Goal: Book appointment/travel/reservation

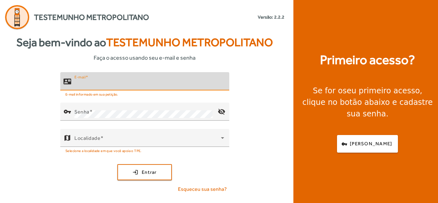
click at [98, 86] on input "E-mail" at bounding box center [149, 84] width 150 height 8
type input "**********"
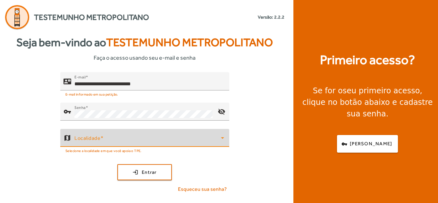
click at [120, 142] on span at bounding box center [147, 141] width 147 height 8
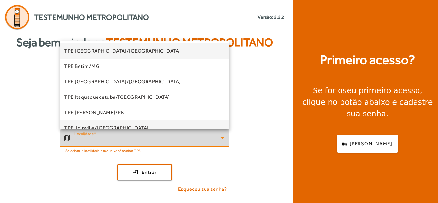
drag, startPoint x: 230, startPoint y: 60, endPoint x: 223, endPoint y: 125, distance: 64.6
click at [223, 125] on div "TPE [GEOGRAPHIC_DATA]/MG TPE Betim/MG TPE [GEOGRAPHIC_DATA]/[GEOGRAPHIC_DATA] T…" at bounding box center [219, 101] width 438 height 203
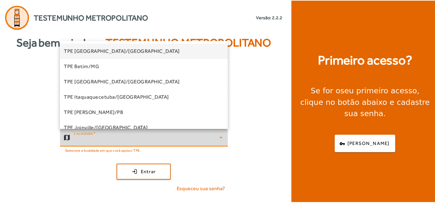
scroll to position [140, 0]
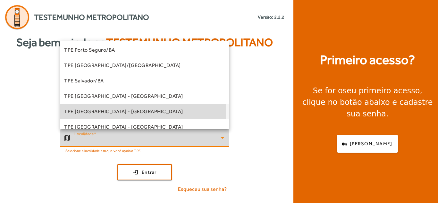
click at [114, 111] on span "TPE [GEOGRAPHIC_DATA] - [GEOGRAPHIC_DATA]" at bounding box center [123, 112] width 119 height 8
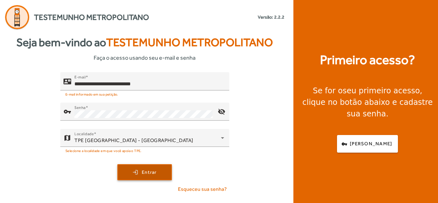
click at [138, 175] on span "submit" at bounding box center [144, 172] width 53 height 15
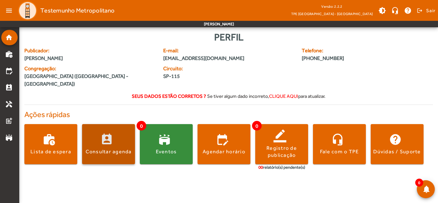
click at [111, 148] on div "Consultar agenda" at bounding box center [109, 151] width 46 height 7
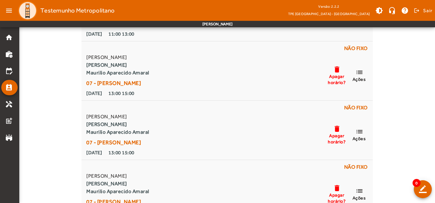
scroll to position [172, 0]
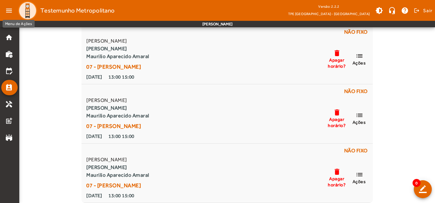
click at [10, 10] on mat-icon "menu" at bounding box center [9, 10] width 13 height 13
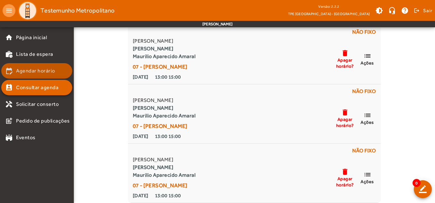
click at [50, 75] on mat-list-item "edit_calendar Agendar horário" at bounding box center [36, 70] width 71 height 15
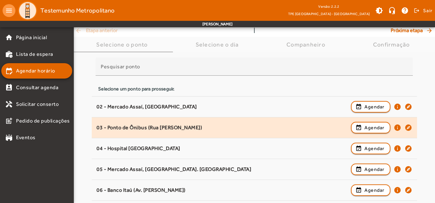
scroll to position [64, 0]
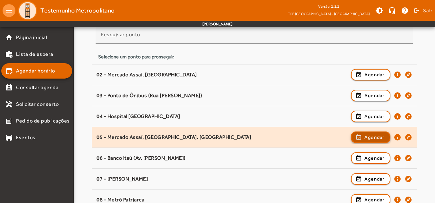
click at [369, 137] on span "Agendar" at bounding box center [375, 138] width 20 height 8
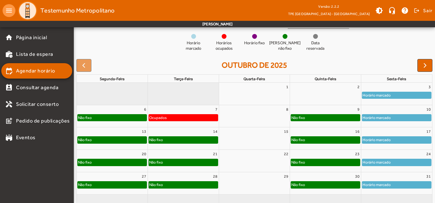
click at [408, 139] on div "Horário marcado" at bounding box center [396, 140] width 69 height 6
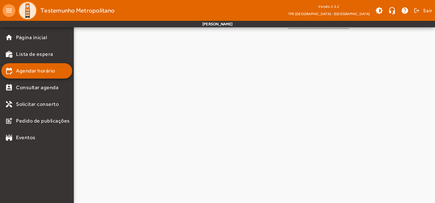
scroll to position [0, 0]
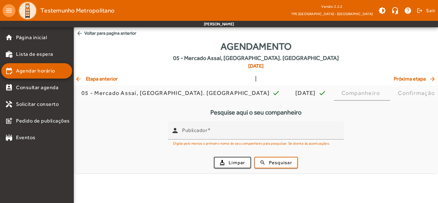
click at [80, 79] on mat-icon "arrow_back" at bounding box center [79, 79] width 8 height 6
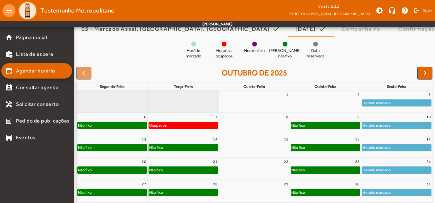
scroll to position [89, 0]
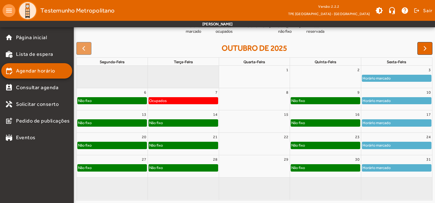
click at [390, 100] on div "Horário marcado" at bounding box center [376, 101] width 29 height 6
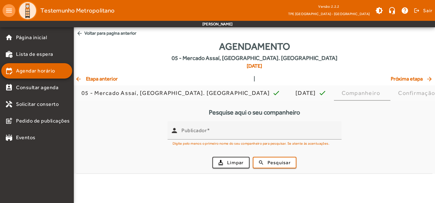
scroll to position [0, 0]
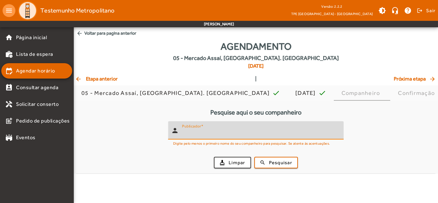
click at [241, 130] on input "Publicador" at bounding box center [260, 133] width 157 height 8
click at [272, 162] on span "Pesquisar" at bounding box center [280, 162] width 23 height 7
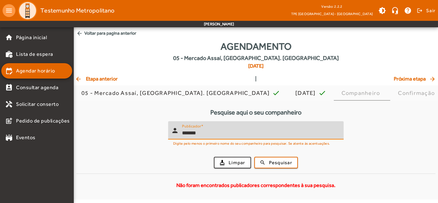
drag, startPoint x: 200, startPoint y: 133, endPoint x: 167, endPoint y: 131, distance: 33.8
click at [167, 131] on form "person Publicador ****** Digite pelo menos o primeiro nome do seu companheiro p…" at bounding box center [255, 147] width 359 height 52
type input "**********"
click at [267, 159] on span "submit" at bounding box center [276, 162] width 42 height 15
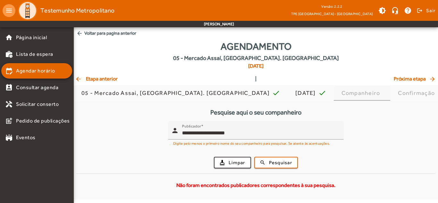
click at [342, 94] on div "Companheiro" at bounding box center [362, 93] width 41 height 6
click at [418, 79] on span "Próxima etapa arrow_forward" at bounding box center [415, 79] width 43 height 8
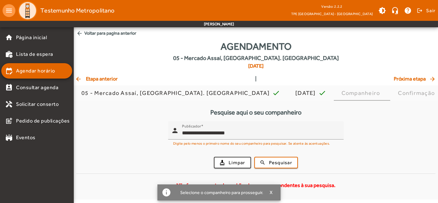
click at [272, 149] on form "**********" at bounding box center [255, 147] width 359 height 52
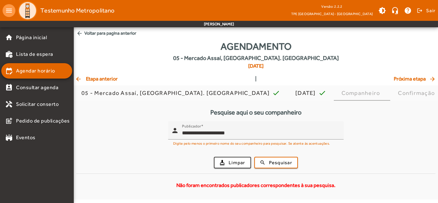
click at [77, 80] on mat-icon "arrow_back" at bounding box center [79, 79] width 8 height 6
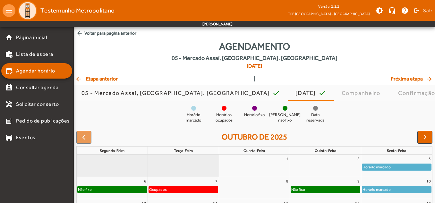
scroll to position [32, 0]
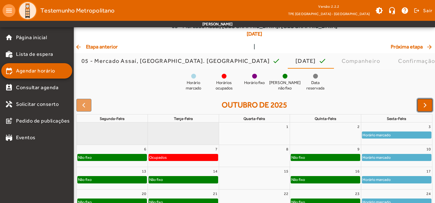
click at [424, 105] on span "button" at bounding box center [425, 105] width 8 height 8
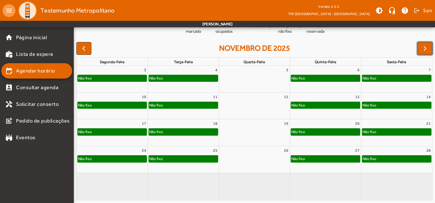
scroll to position [25, 0]
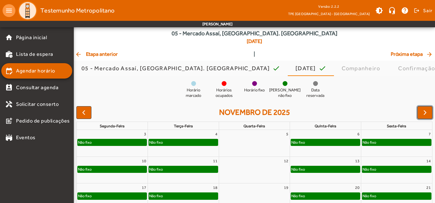
click at [377, 141] on div "Não fixo" at bounding box center [396, 142] width 69 height 6
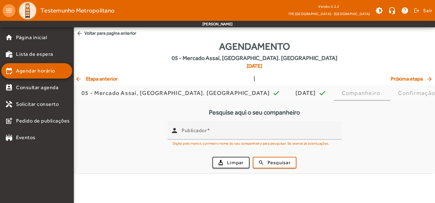
scroll to position [0, 0]
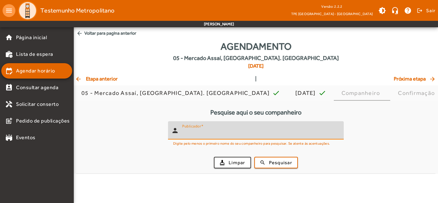
click at [229, 133] on input "Publicador" at bounding box center [260, 133] width 157 height 8
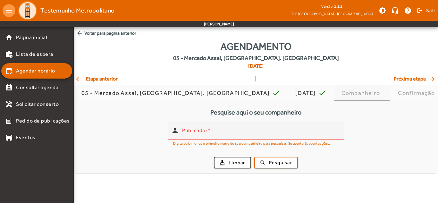
click at [334, 91] on div "Companheiro" at bounding box center [362, 92] width 57 height 15
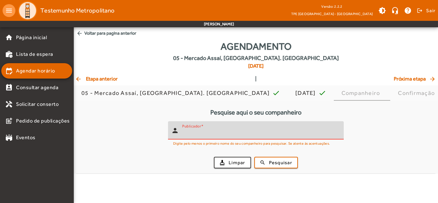
click at [228, 136] on input "Publicador" at bounding box center [260, 133] width 157 height 8
type input "******"
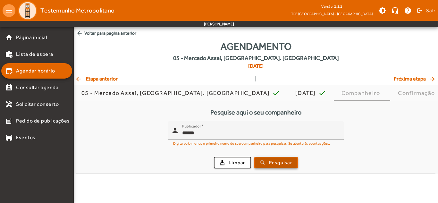
click at [268, 160] on span "submit" at bounding box center [276, 162] width 42 height 15
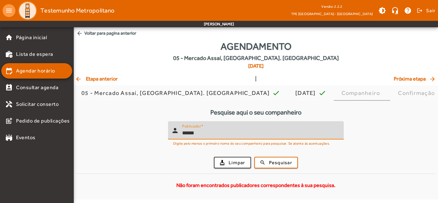
drag, startPoint x: 201, startPoint y: 132, endPoint x: 158, endPoint y: 128, distance: 42.9
click at [158, 128] on form "person Publicador ****** Digite pelo menos o primeiro nome do seu companheiro p…" at bounding box center [255, 147] width 359 height 52
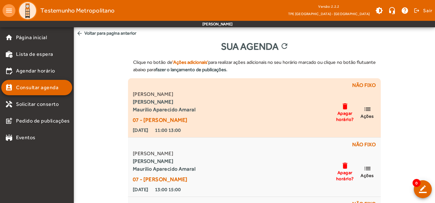
click at [368, 113] on span "Ações" at bounding box center [367, 116] width 13 height 6
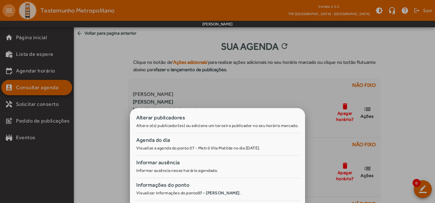
click at [410, 63] on div at bounding box center [217, 101] width 435 height 203
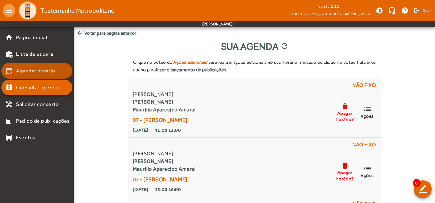
click at [48, 69] on span "Agendar horário" at bounding box center [35, 71] width 39 height 8
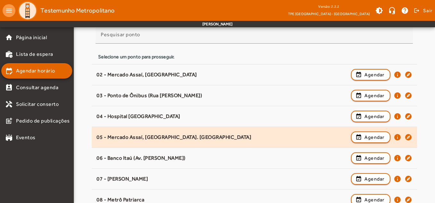
scroll to position [96, 0]
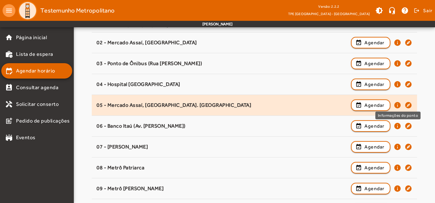
click at [397, 105] on mat-icon "info" at bounding box center [398, 105] width 8 height 8
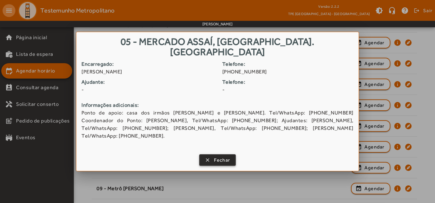
click at [221, 157] on span "Fechar" at bounding box center [222, 160] width 16 height 7
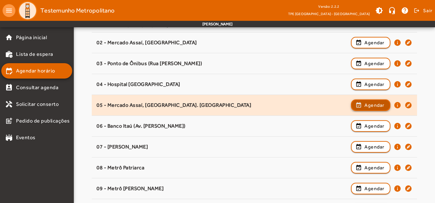
click at [373, 104] on span "Agendar" at bounding box center [375, 105] width 20 height 8
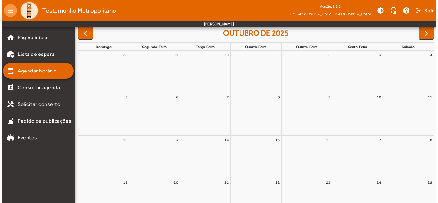
scroll to position [0, 0]
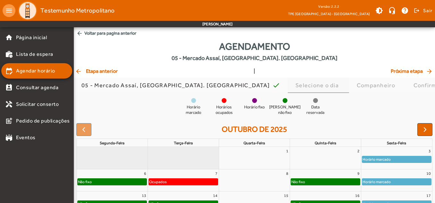
click at [296, 84] on div "Selecione o dia" at bounding box center [319, 85] width 46 height 6
click at [296, 83] on div "Selecione o dia" at bounding box center [319, 85] width 46 height 6
click at [394, 143] on link "sexta-feira" at bounding box center [397, 143] width 22 height 7
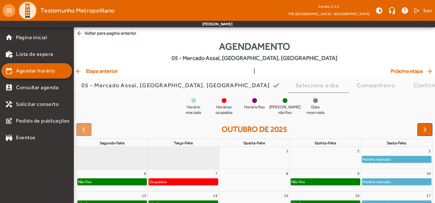
click at [400, 159] on div "Horário marcado" at bounding box center [396, 159] width 69 height 6
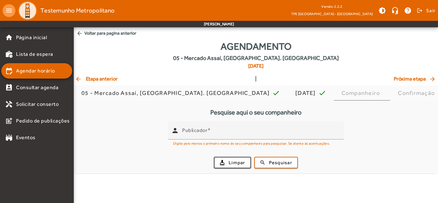
click at [400, 159] on div "Pesquise aqui o seu companheiro person Publicador Digite pelo menos o primeiro …" at bounding box center [256, 137] width 365 height 73
click at [342, 94] on div "Companheiro" at bounding box center [362, 93] width 41 height 6
click at [342, 95] on div "Companheiro" at bounding box center [362, 93] width 41 height 6
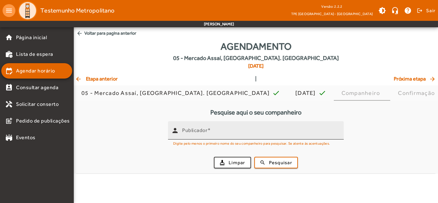
click at [293, 134] on input "Publicador" at bounding box center [260, 133] width 157 height 8
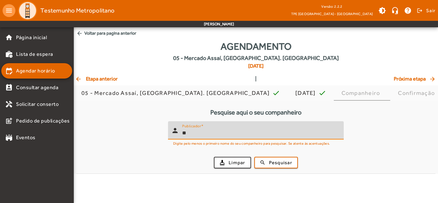
type input "*"
type input "******"
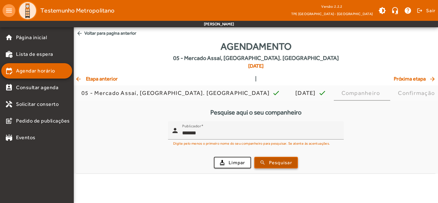
click at [286, 166] on span "Pesquisar" at bounding box center [280, 162] width 23 height 7
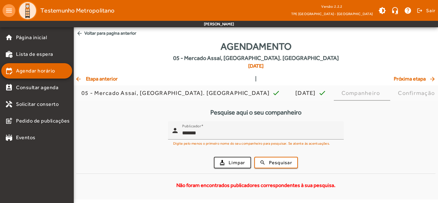
click at [80, 80] on mat-icon "arrow_back" at bounding box center [79, 79] width 8 height 6
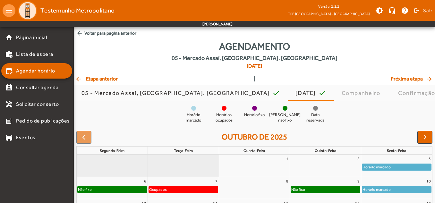
click at [410, 192] on div "Horário marcado" at bounding box center [396, 189] width 69 height 6
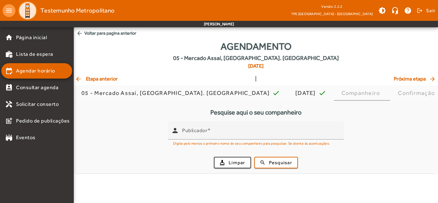
click at [410, 192] on body "menu Testemunho Metropolitano Versão: 2.2.2 TPE [GEOGRAPHIC_DATA] - [GEOGRAPHIC…" at bounding box center [219, 101] width 438 height 203
click at [342, 93] on div "Companheiro" at bounding box center [362, 93] width 41 height 6
click at [411, 79] on span "Próxima etapa arrow_forward" at bounding box center [415, 79] width 43 height 8
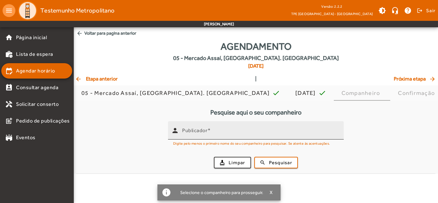
click at [202, 135] on input "Publicador" at bounding box center [260, 133] width 157 height 8
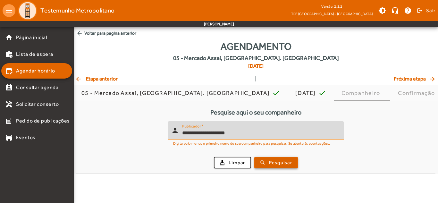
type input "**********"
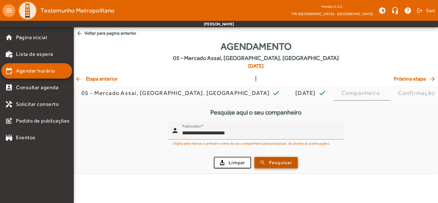
click at [280, 159] on span "Pesquisar" at bounding box center [280, 162] width 23 height 7
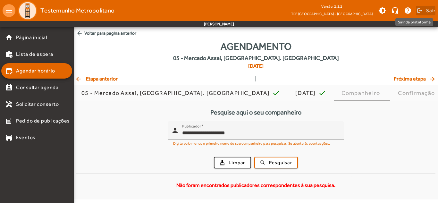
click at [430, 10] on span "Sair" at bounding box center [431, 10] width 9 height 10
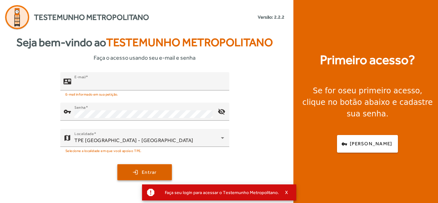
type input "**********"
click at [150, 169] on span "Entrar" at bounding box center [149, 172] width 15 height 7
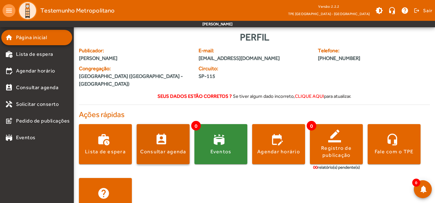
click at [168, 148] on div "Consultar agenda" at bounding box center [163, 151] width 46 height 7
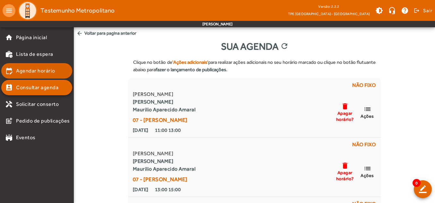
click at [24, 68] on span "Agendar horário" at bounding box center [35, 71] width 39 height 8
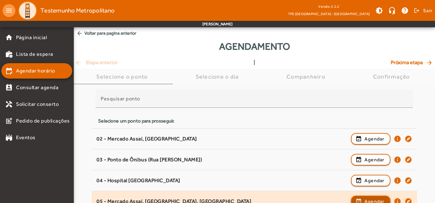
click at [373, 201] on span "Agendar" at bounding box center [375, 202] width 20 height 8
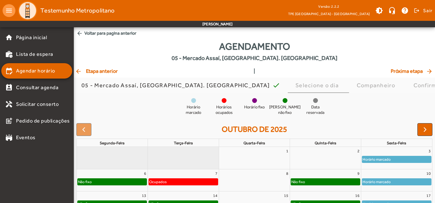
click at [408, 181] on div "Horário marcado" at bounding box center [396, 182] width 69 height 6
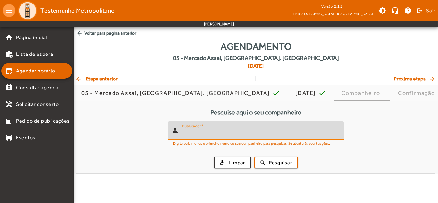
click at [232, 135] on input "Publicador" at bounding box center [260, 133] width 157 height 8
type input "**********"
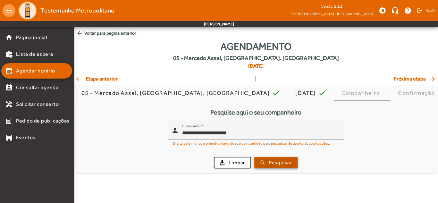
click at [285, 162] on span "Pesquisar" at bounding box center [280, 162] width 23 height 7
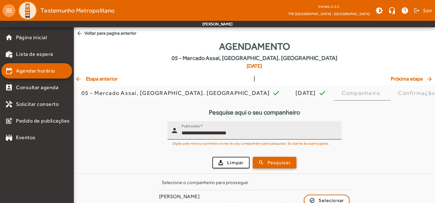
scroll to position [13, 0]
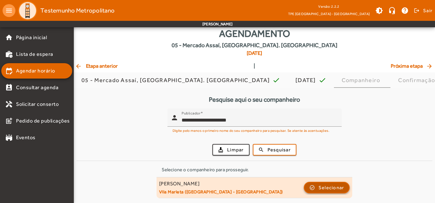
click at [322, 186] on span "Selecionar" at bounding box center [332, 188] width 26 height 8
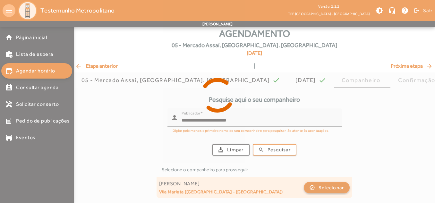
scroll to position [0, 0]
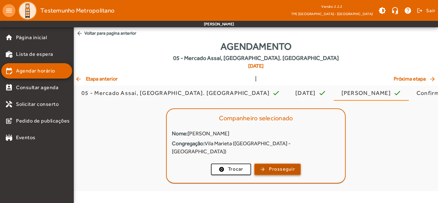
click at [287, 166] on span "Prosseguir" at bounding box center [282, 169] width 26 height 7
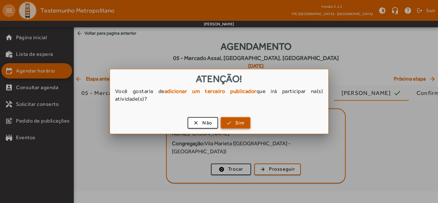
click at [238, 122] on span "Sim" at bounding box center [240, 122] width 9 height 7
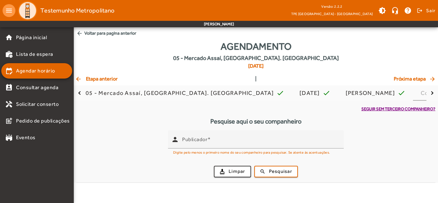
click at [406, 110] on span "Seguir sem terceiro companheiro?" at bounding box center [399, 109] width 74 height 6
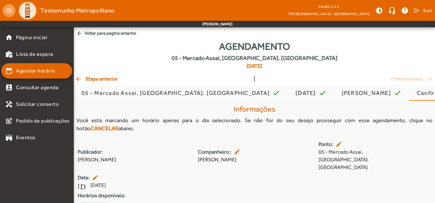
scroll to position [20, 0]
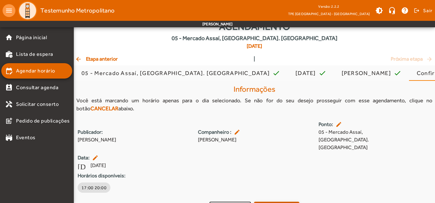
click at [92, 185] on span "17:00 20:00" at bounding box center [94, 188] width 25 height 6
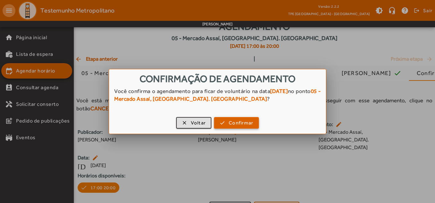
click at [245, 124] on span "Confirmar" at bounding box center [241, 122] width 24 height 7
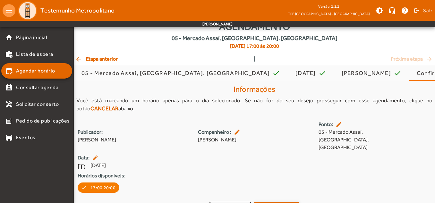
scroll to position [20, 0]
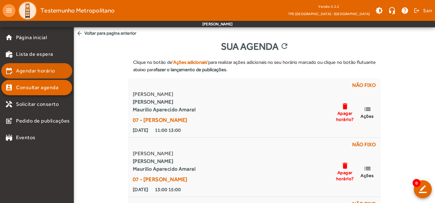
click at [34, 72] on span "Agendar horário" at bounding box center [35, 71] width 39 height 8
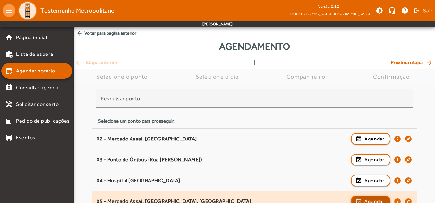
click at [373, 201] on span "Agendar" at bounding box center [375, 202] width 20 height 8
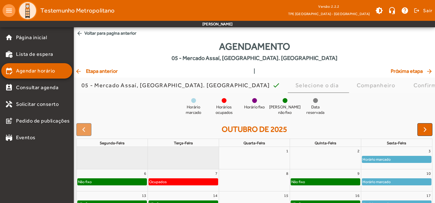
scroll to position [64, 0]
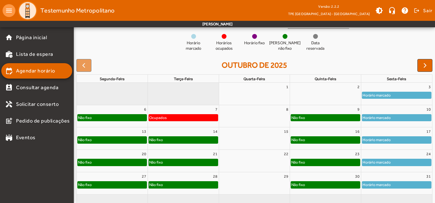
click at [400, 140] on div "Horário marcado" at bounding box center [396, 140] width 69 height 6
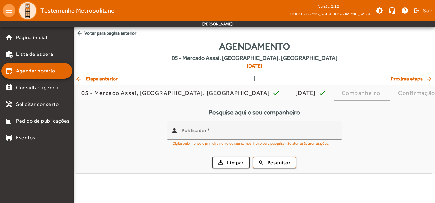
scroll to position [0, 0]
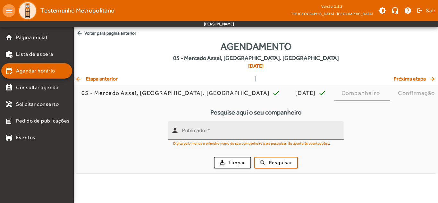
click at [213, 131] on input "Publicador" at bounding box center [260, 133] width 157 height 8
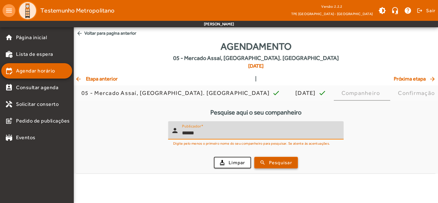
type input "******"
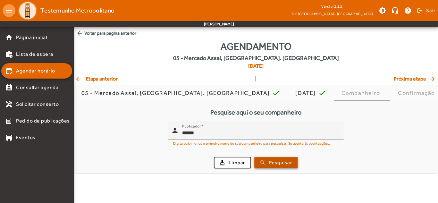
click at [269, 159] on span "Pesquisar" at bounding box center [280, 162] width 23 height 7
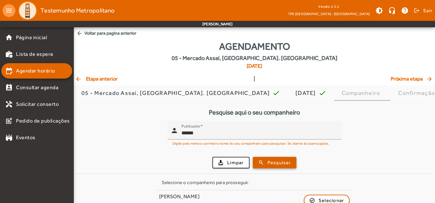
scroll to position [13, 0]
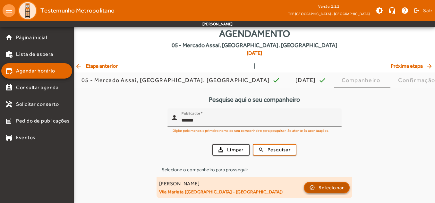
click at [341, 187] on span "Selecionar" at bounding box center [332, 188] width 26 height 8
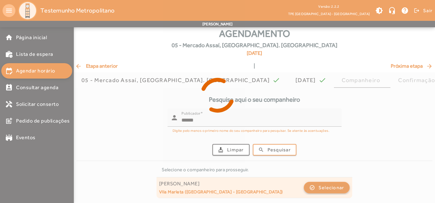
scroll to position [0, 0]
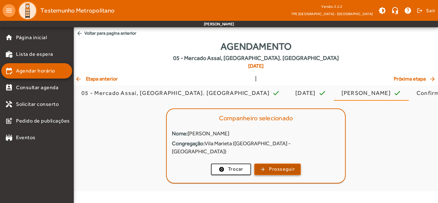
click at [282, 166] on span "Prosseguir" at bounding box center [282, 169] width 26 height 7
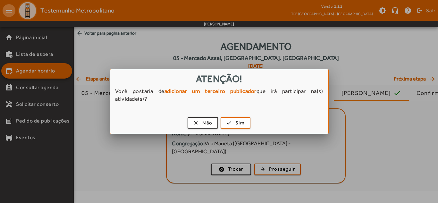
click at [231, 117] on div "clear Não check Sim" at bounding box center [219, 124] width 219 height 20
click at [231, 122] on span "button" at bounding box center [235, 122] width 29 height 15
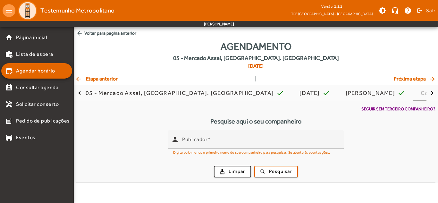
click at [388, 108] on span "Seguir sem terceiro companheiro?" at bounding box center [399, 109] width 74 height 6
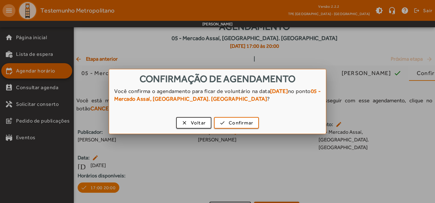
scroll to position [0, 0]
click at [249, 121] on span "Confirmar" at bounding box center [241, 122] width 24 height 7
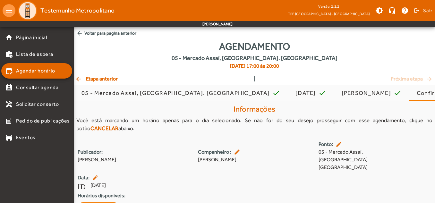
scroll to position [20, 0]
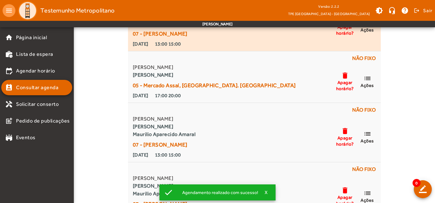
scroll to position [275, 0]
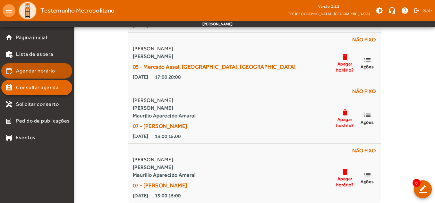
click at [47, 68] on span "Agendar horário" at bounding box center [35, 71] width 39 height 8
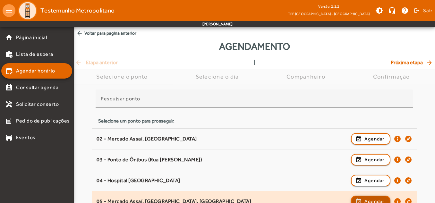
click at [369, 203] on span "Agendar" at bounding box center [375, 202] width 20 height 8
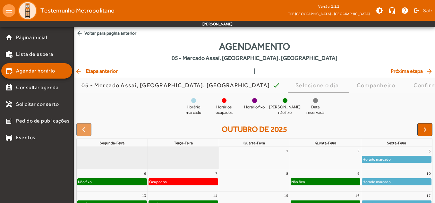
scroll to position [64, 0]
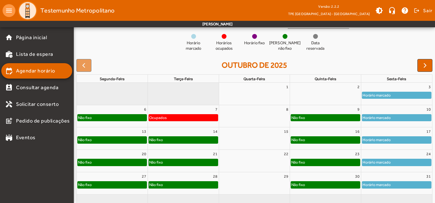
click at [398, 139] on div "Horário marcado" at bounding box center [396, 140] width 69 height 6
click at [396, 162] on div "Horário marcado" at bounding box center [396, 162] width 69 height 6
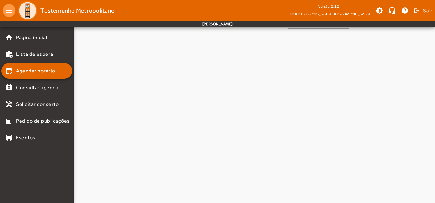
scroll to position [0, 0]
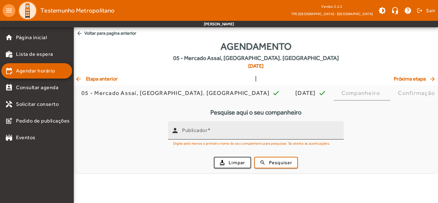
click at [202, 133] on mat-label "Publicador" at bounding box center [194, 130] width 25 height 6
click at [202, 133] on input "Publicador" at bounding box center [260, 133] width 157 height 8
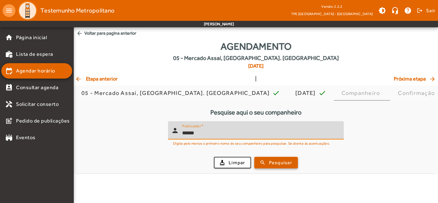
type input "******"
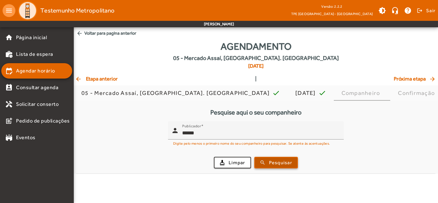
click at [273, 163] on span "Pesquisar" at bounding box center [280, 162] width 23 height 7
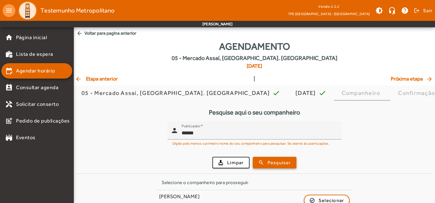
scroll to position [13, 0]
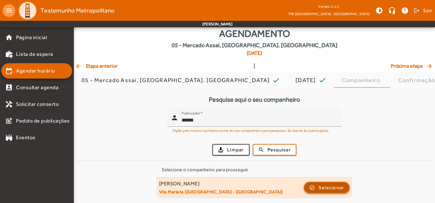
click at [330, 186] on span "Selecionar" at bounding box center [332, 188] width 26 height 8
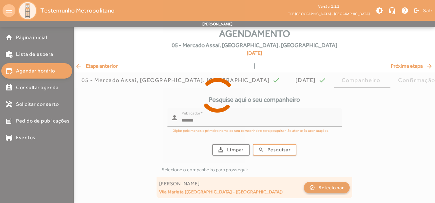
scroll to position [0, 0]
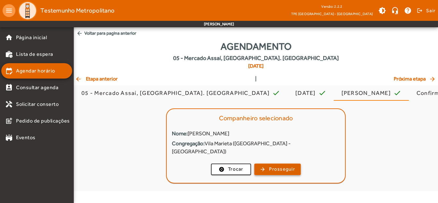
click at [286, 162] on span "button" at bounding box center [277, 169] width 45 height 15
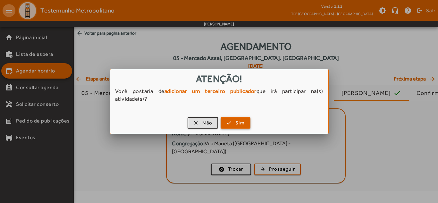
click at [233, 123] on span "button" at bounding box center [235, 122] width 29 height 15
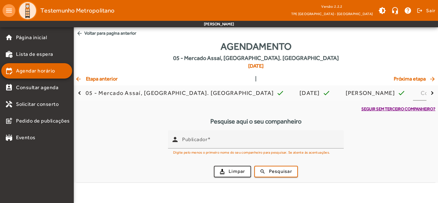
click at [405, 108] on span "Seguir sem terceiro companheiro?" at bounding box center [399, 109] width 74 height 6
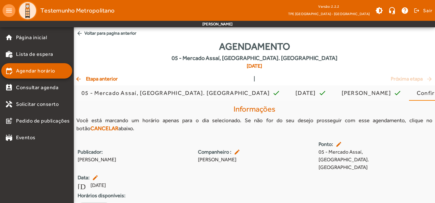
scroll to position [20, 0]
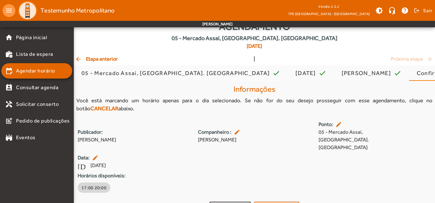
click at [92, 185] on span "17:00 20:00" at bounding box center [94, 188] width 25 height 6
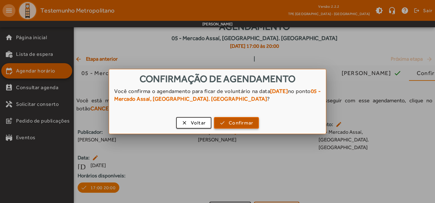
click at [231, 123] on span "Confirmar" at bounding box center [241, 122] width 24 height 7
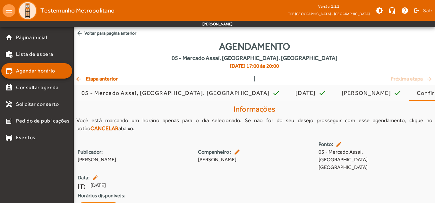
scroll to position [20, 0]
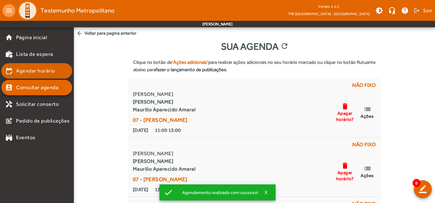
click at [26, 71] on span "Agendar horário" at bounding box center [35, 71] width 39 height 8
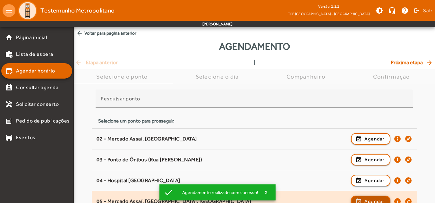
click at [376, 198] on span "Agendar" at bounding box center [375, 202] width 20 height 8
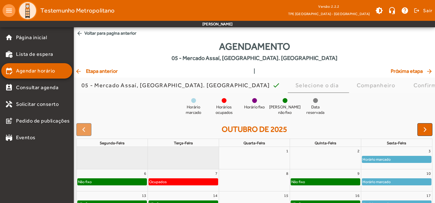
scroll to position [81, 0]
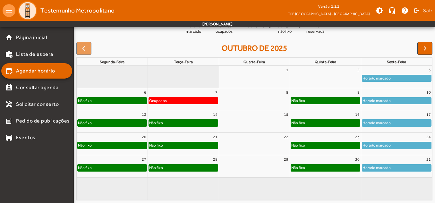
click at [393, 169] on div "Horário marcado" at bounding box center [396, 168] width 69 height 6
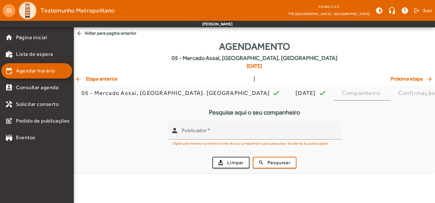
scroll to position [0, 0]
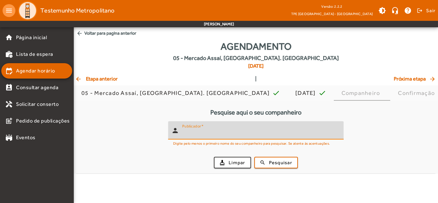
click at [203, 134] on input "Publicador" at bounding box center [260, 133] width 157 height 8
type input "******"
click at [285, 161] on span "Pesquisar" at bounding box center [280, 162] width 23 height 7
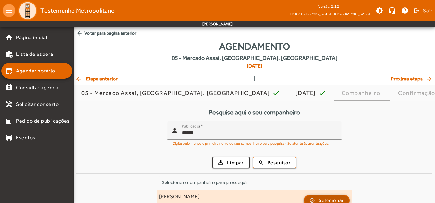
click at [332, 199] on span "Selecionar" at bounding box center [332, 201] width 26 height 8
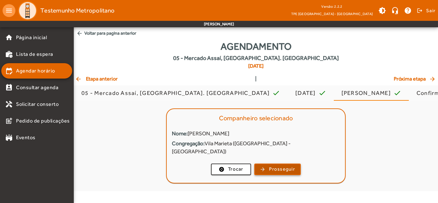
click at [279, 166] on span "Prosseguir" at bounding box center [282, 169] width 26 height 7
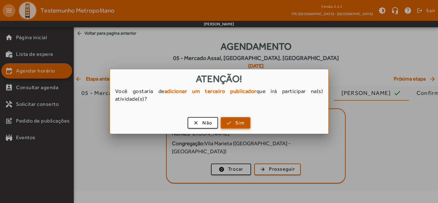
click at [242, 125] on span "Sim" at bounding box center [240, 122] width 9 height 7
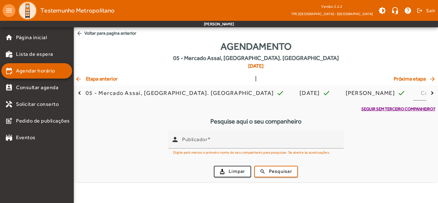
click at [410, 108] on span "Seguir sem terceiro companheiro?" at bounding box center [399, 109] width 74 height 6
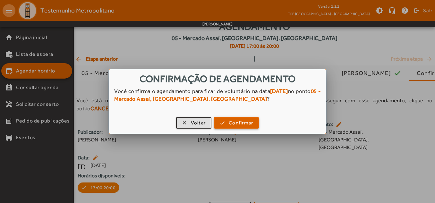
click at [241, 124] on span "Confirmar" at bounding box center [241, 122] width 24 height 7
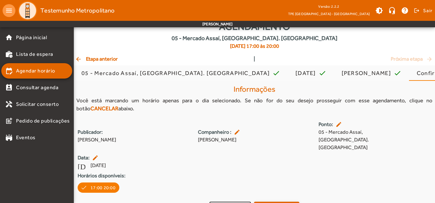
scroll to position [20, 0]
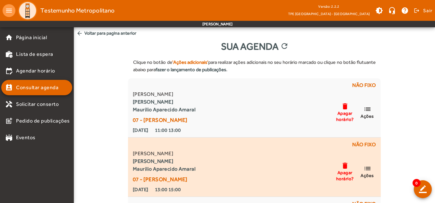
scroll to position [96, 0]
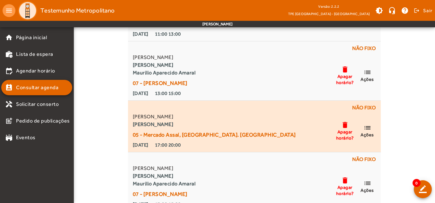
click at [369, 129] on mat-icon "list" at bounding box center [368, 128] width 8 height 8
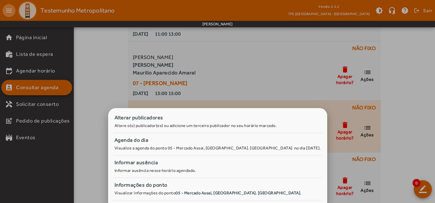
scroll to position [0, 0]
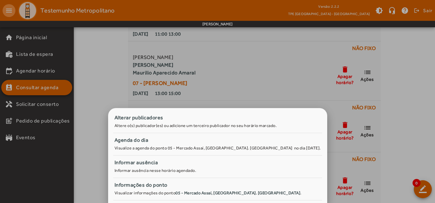
click at [415, 72] on div at bounding box center [217, 101] width 435 height 203
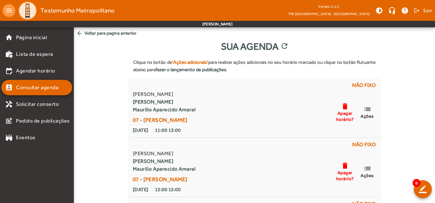
scroll to position [96, 0]
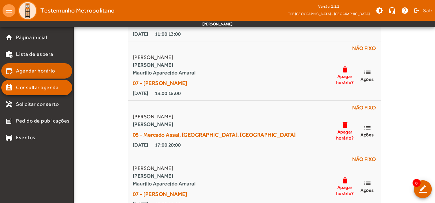
click at [47, 69] on span "Agendar horário" at bounding box center [35, 71] width 39 height 8
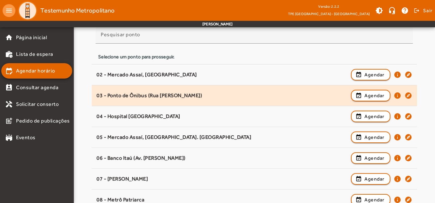
scroll to position [96, 0]
